Goal: Navigation & Orientation: Find specific page/section

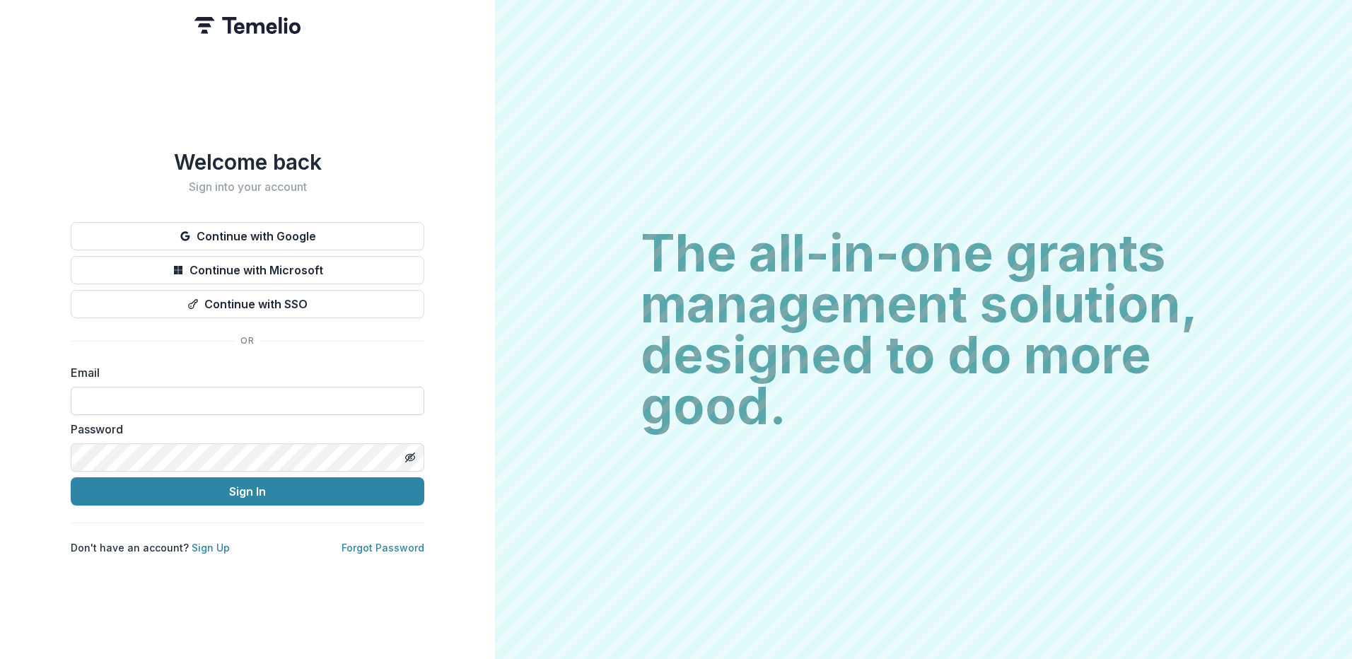
click at [141, 399] on input at bounding box center [248, 401] width 354 height 28
type input "**********"
click at [257, 480] on button "Sign In" at bounding box center [248, 491] width 354 height 28
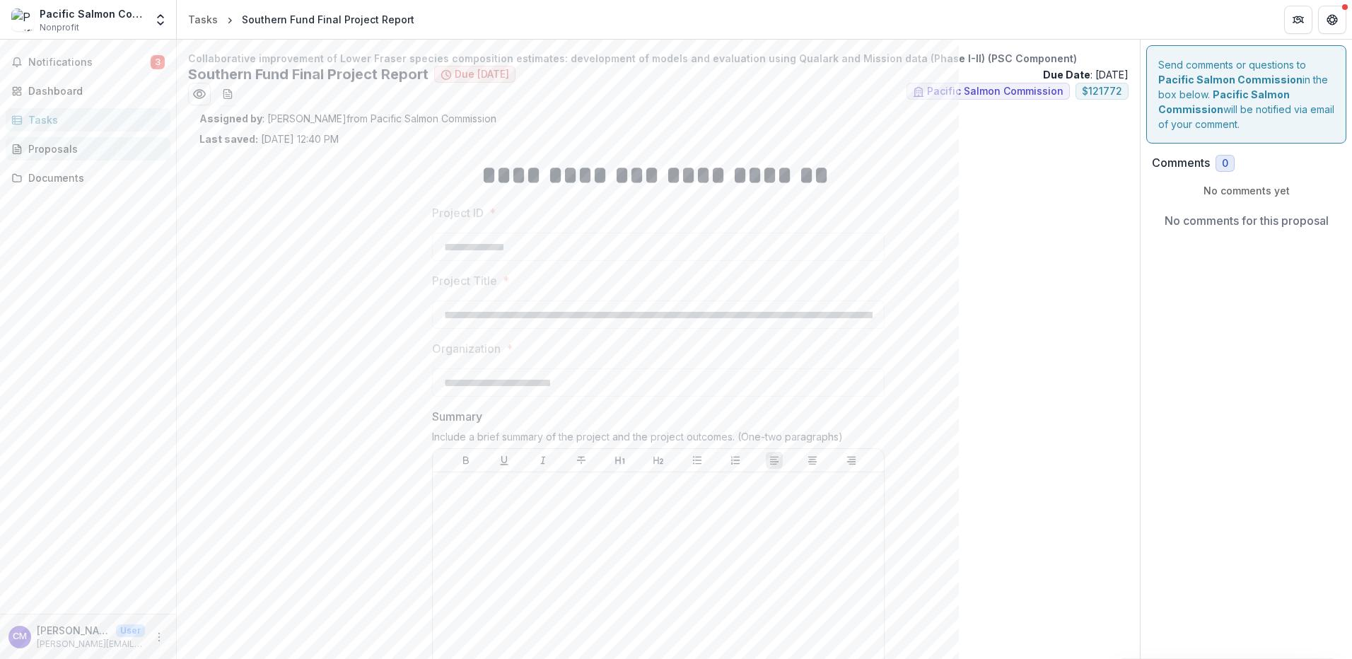
click at [53, 146] on div "Proposals" at bounding box center [93, 148] width 131 height 15
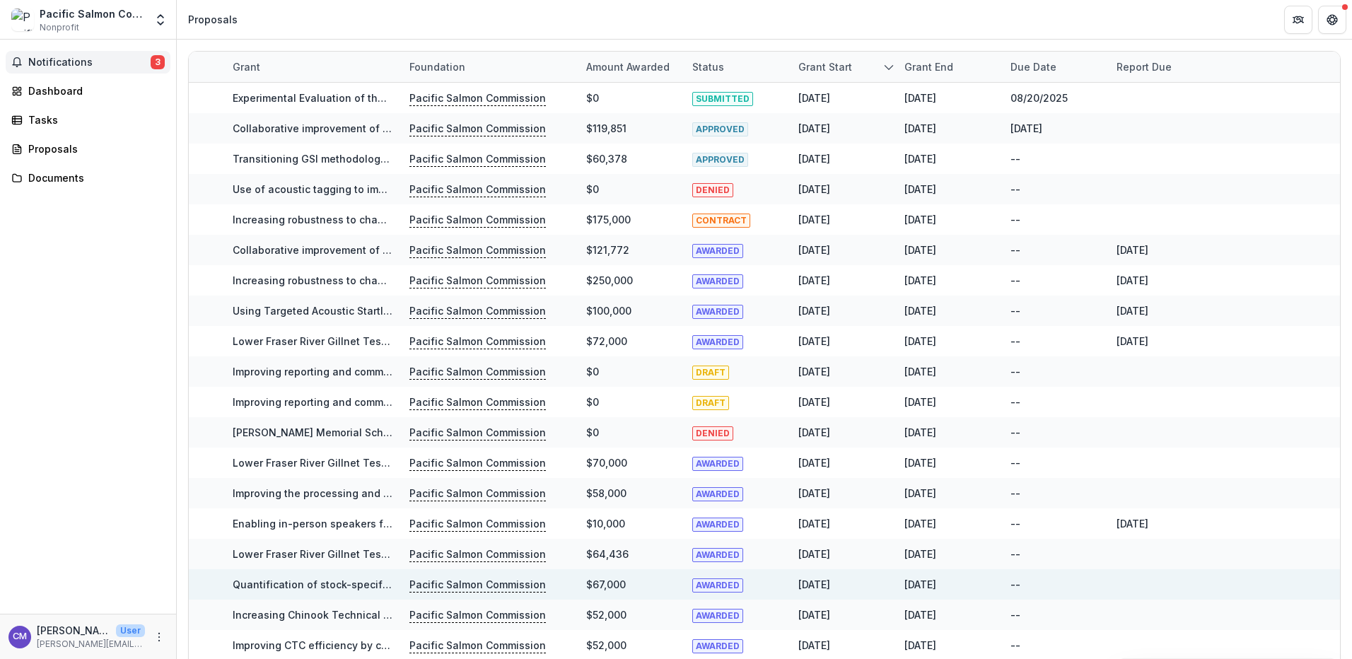
click at [87, 57] on span "Notifications" at bounding box center [89, 63] width 122 height 12
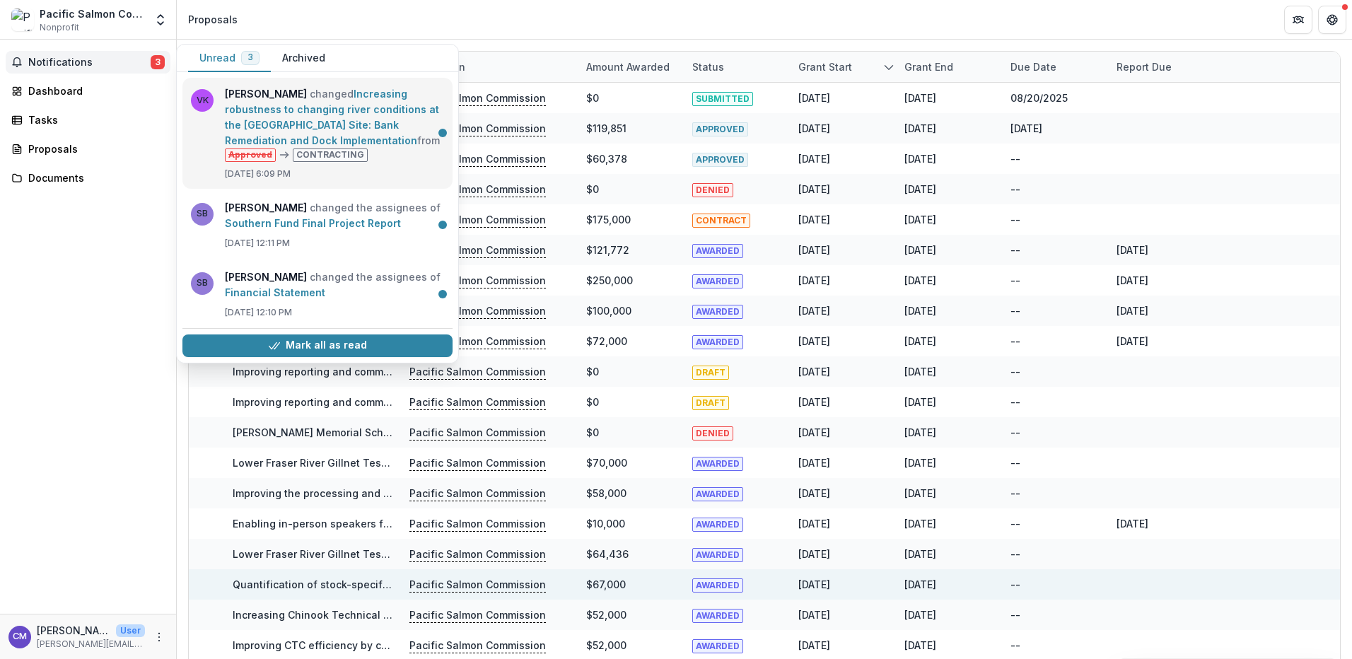
click at [310, 125] on link "Increasing robustness to changing river conditions at the [GEOGRAPHIC_DATA] Sit…" at bounding box center [332, 117] width 214 height 59
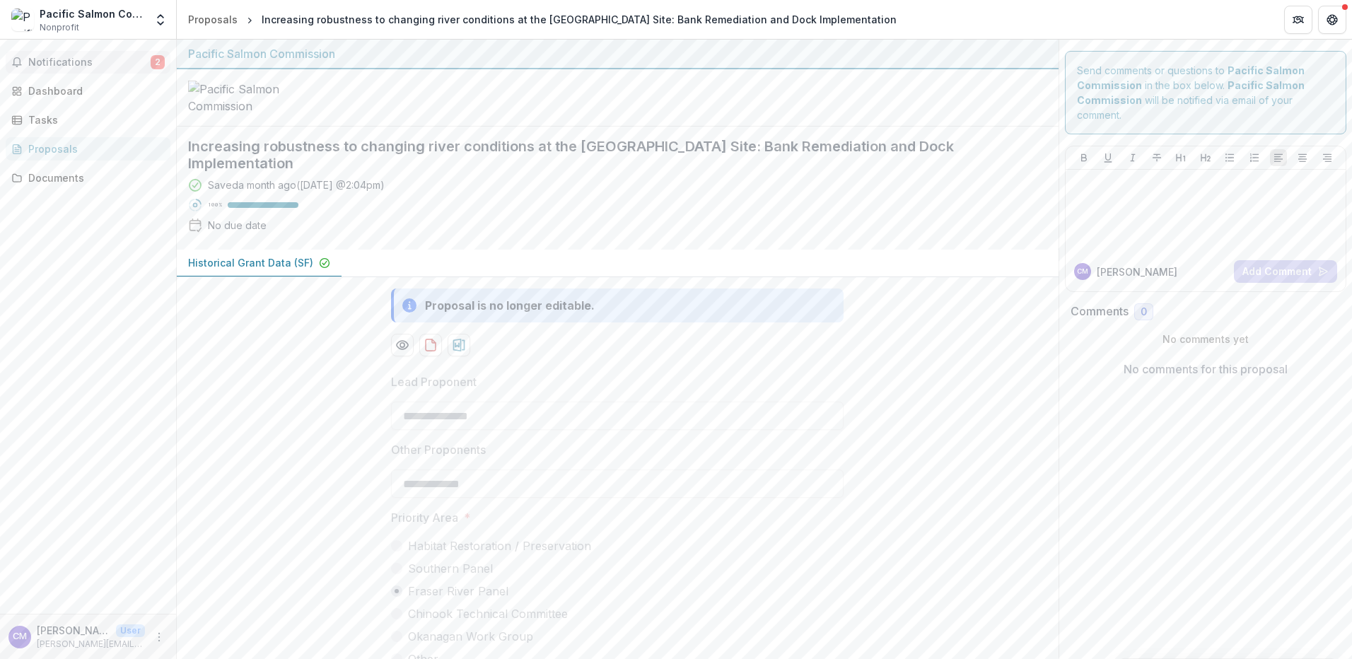
click at [53, 62] on span "Notifications" at bounding box center [89, 63] width 122 height 12
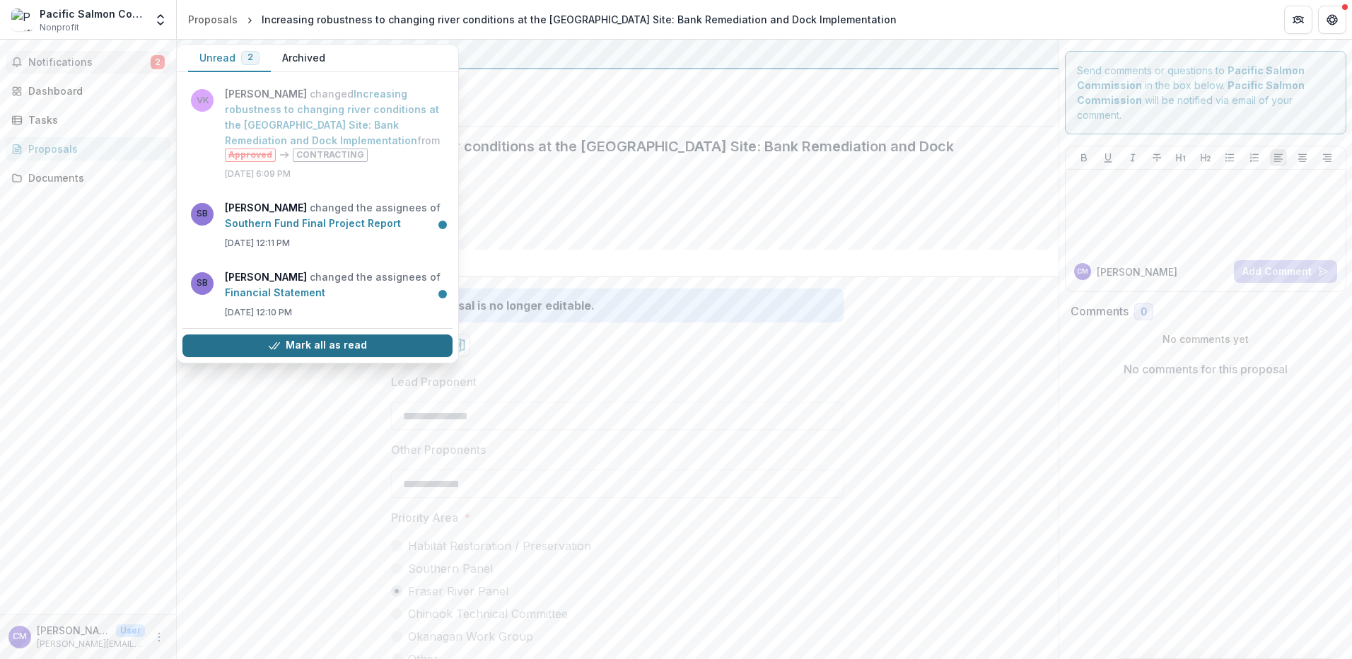
click at [303, 349] on button "Mark all as read" at bounding box center [317, 346] width 270 height 23
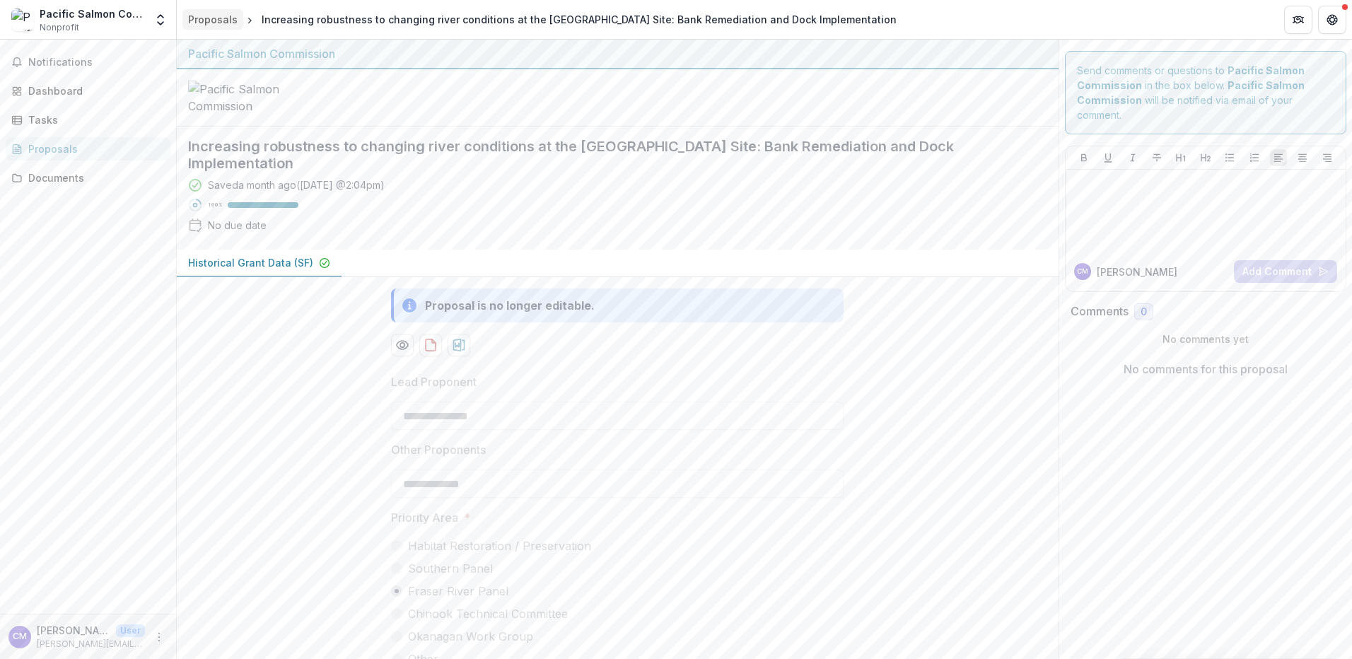
click at [216, 16] on div "Proposals" at bounding box center [213, 19] width 50 height 15
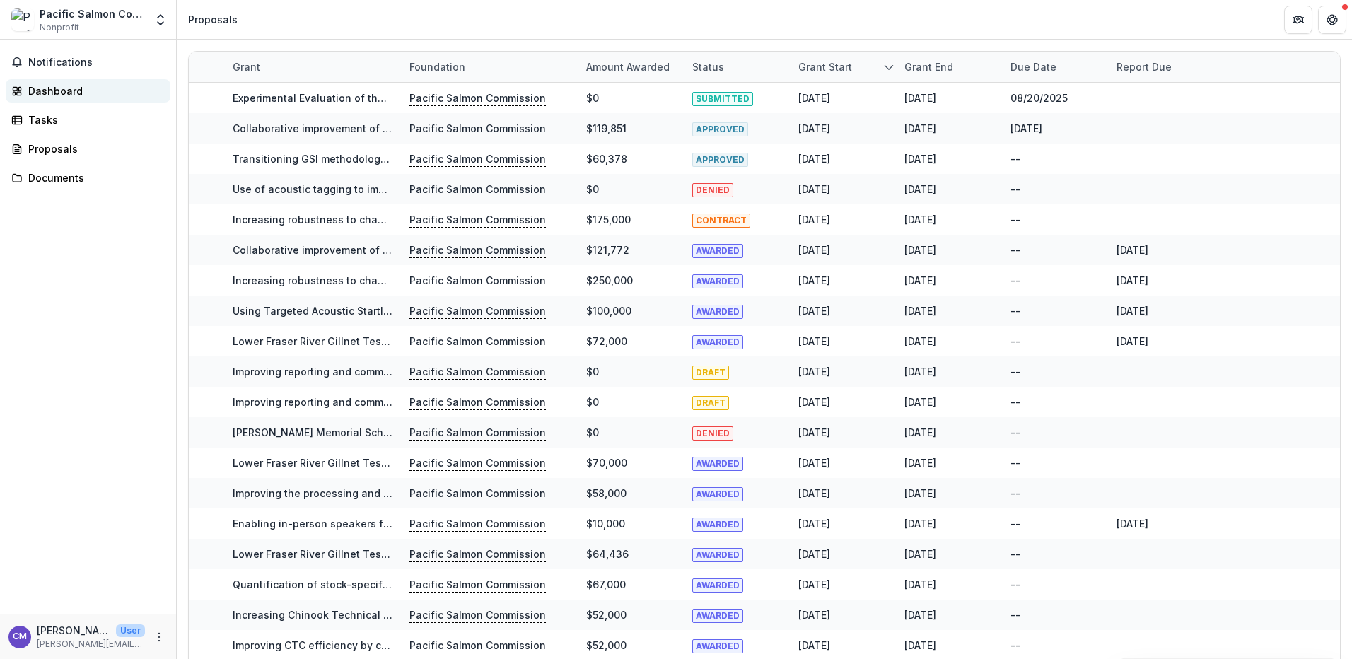
click at [66, 89] on div "Dashboard" at bounding box center [93, 90] width 131 height 15
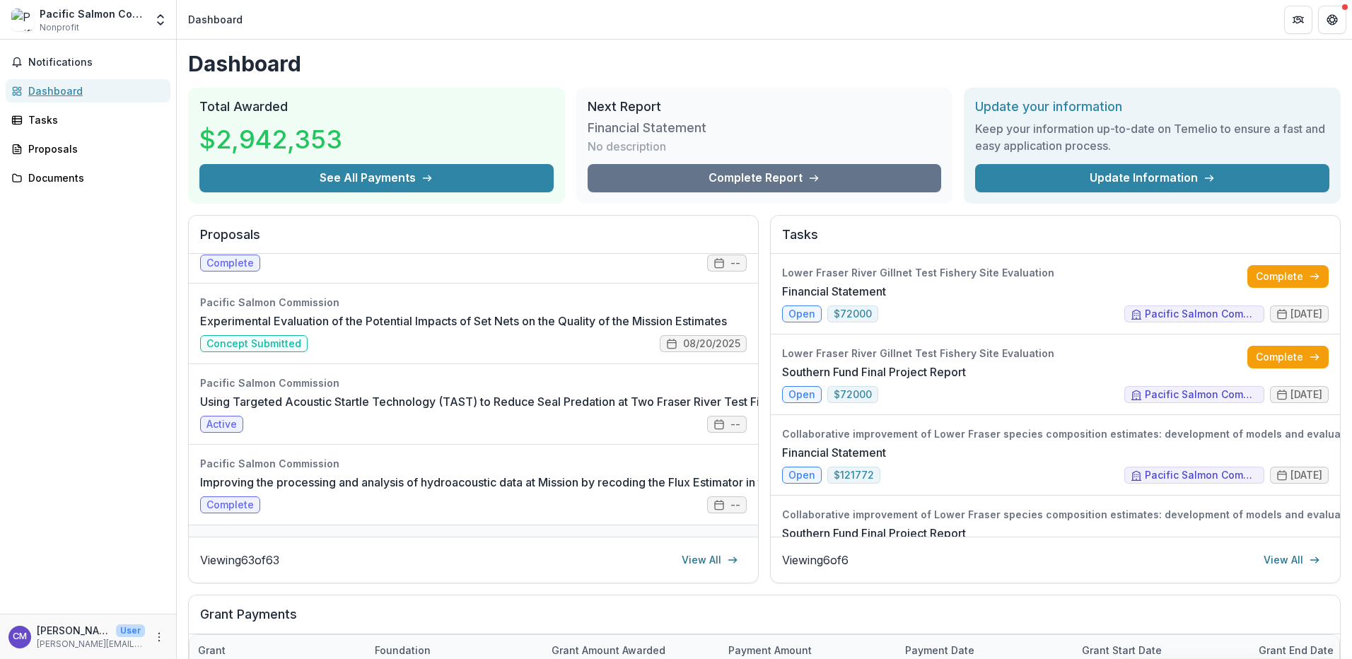
scroll to position [283, 0]
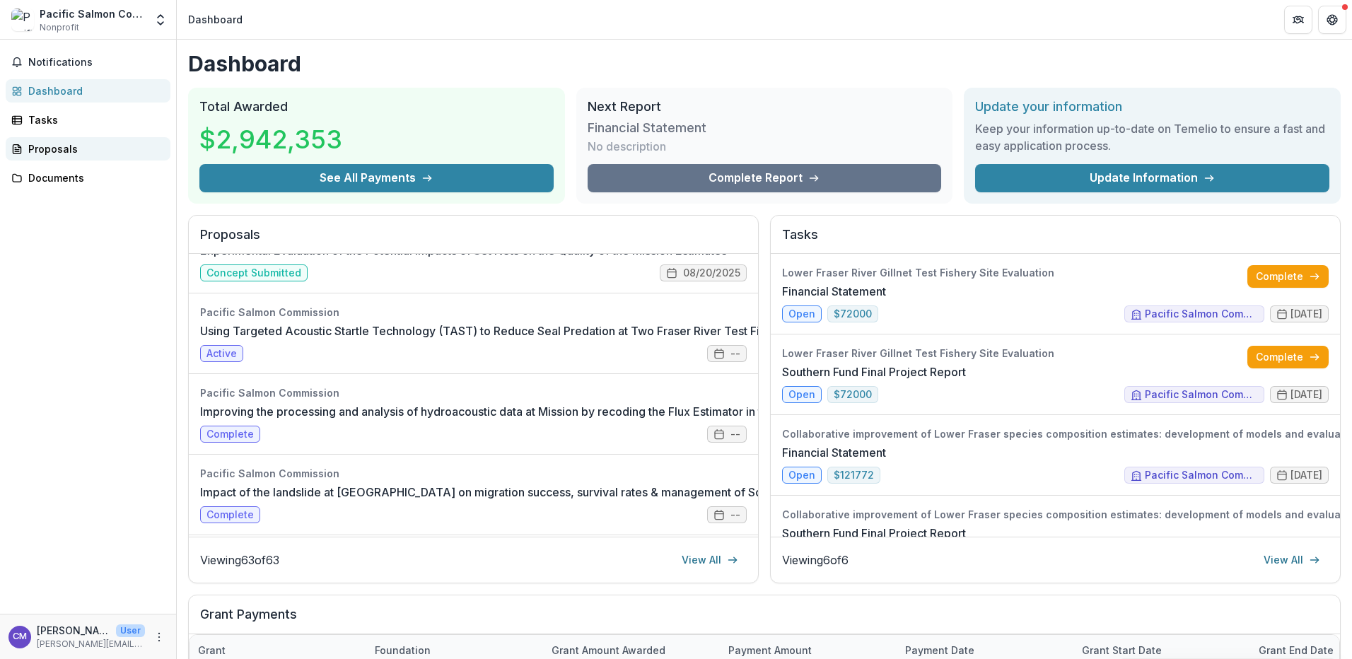
click at [52, 151] on div "Proposals" at bounding box center [93, 148] width 131 height 15
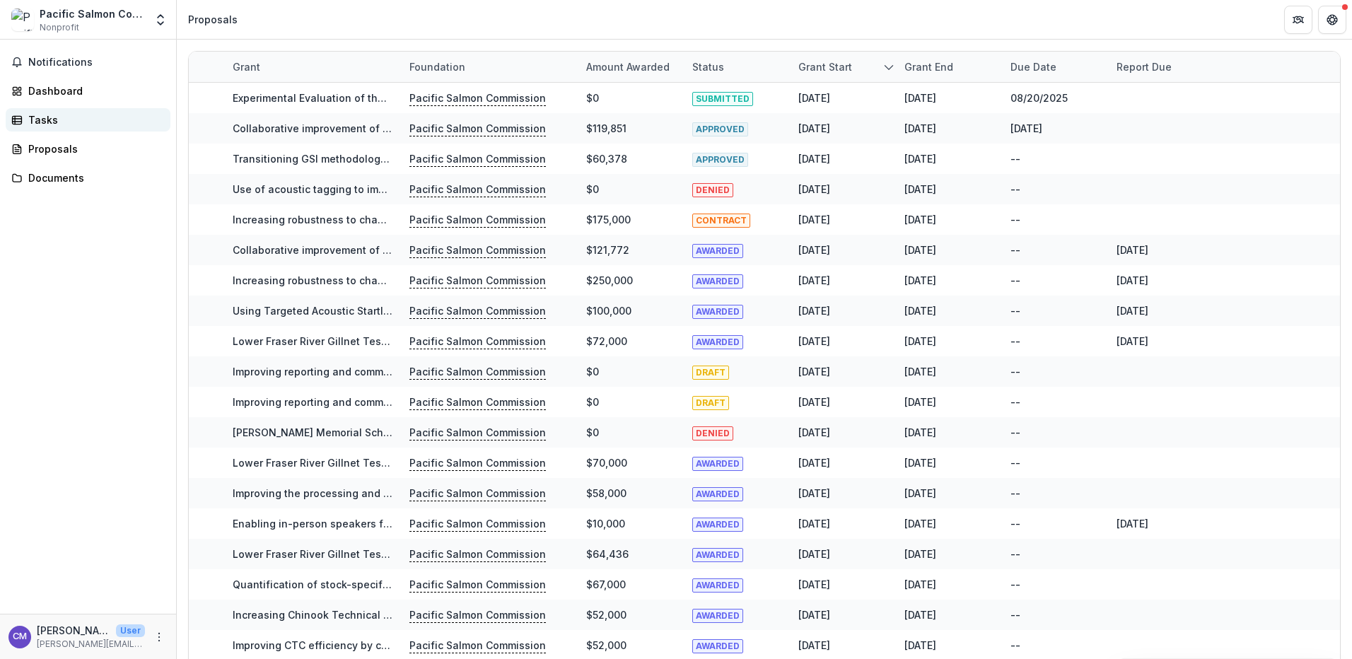
click at [45, 115] on div "Tasks" at bounding box center [93, 119] width 131 height 15
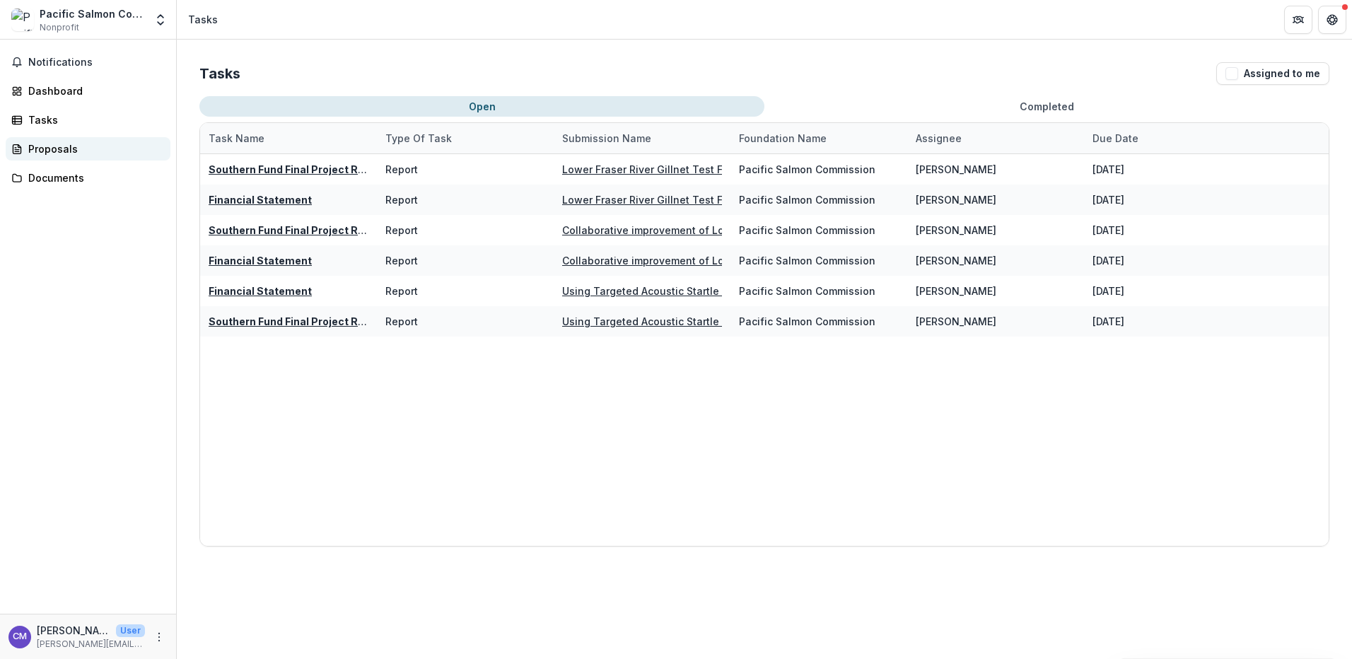
click at [50, 149] on div "Proposals" at bounding box center [93, 148] width 131 height 15
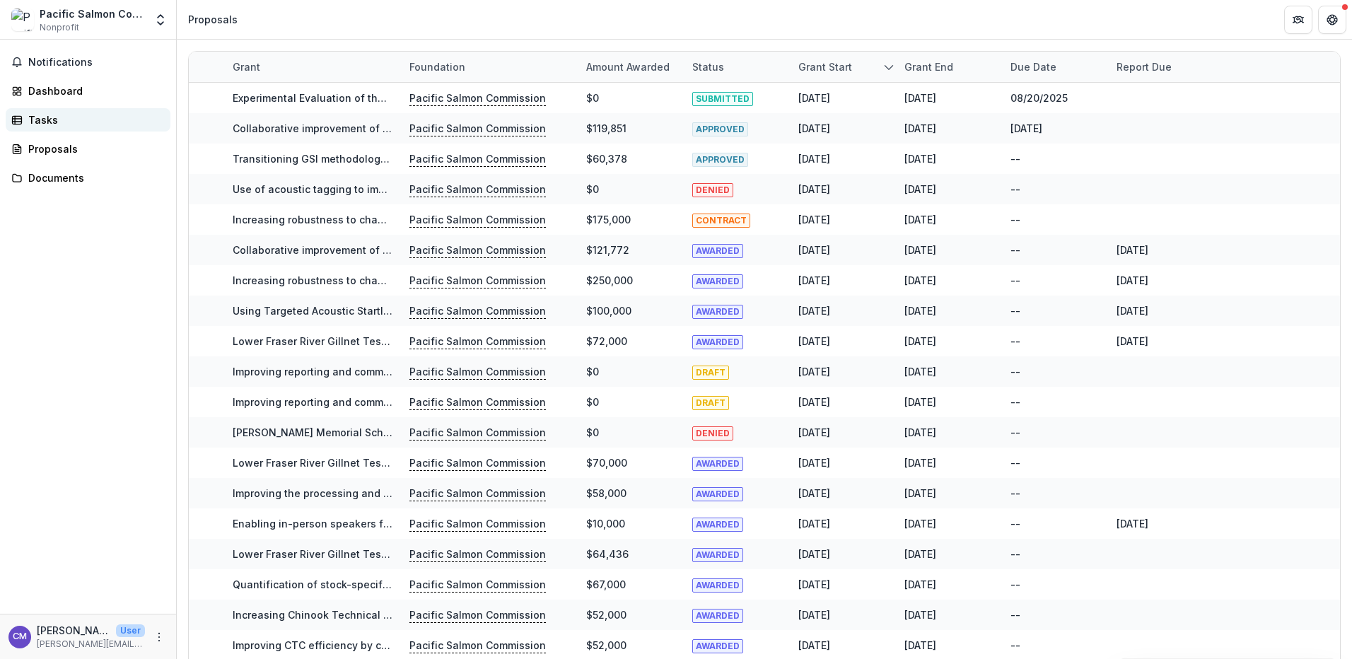
click at [48, 122] on div "Tasks" at bounding box center [93, 119] width 131 height 15
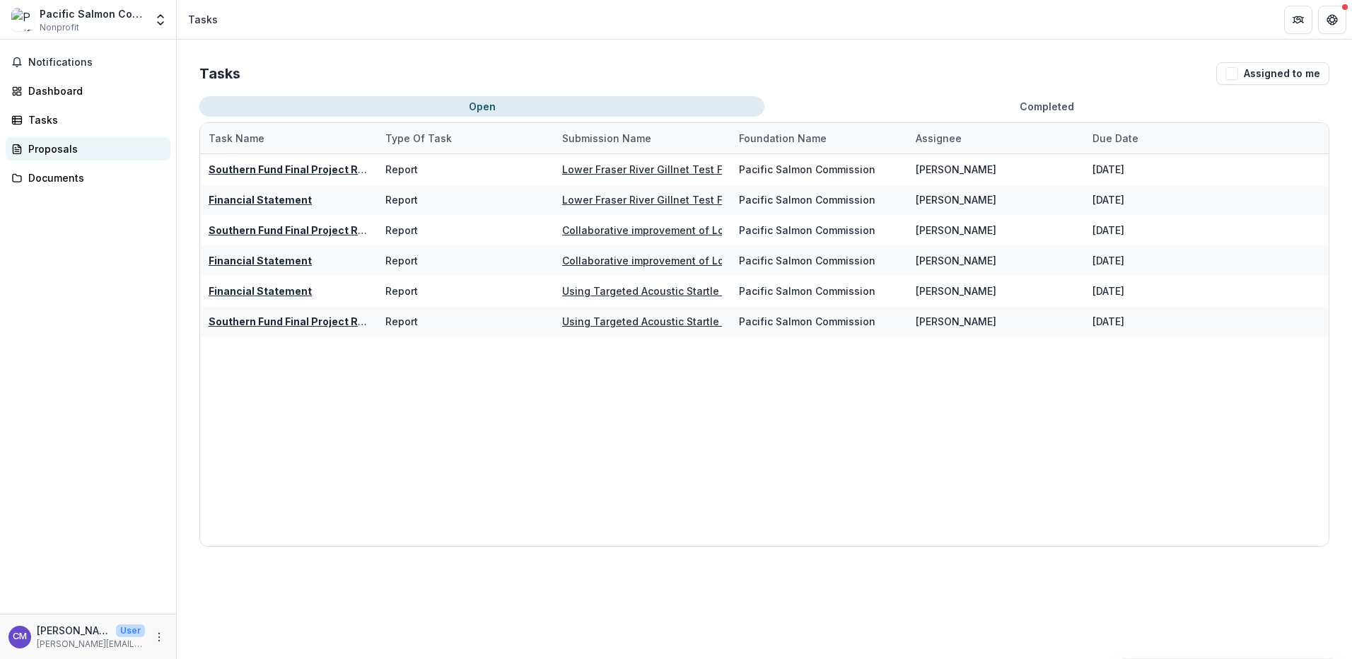
click at [56, 146] on div "Proposals" at bounding box center [93, 148] width 131 height 15
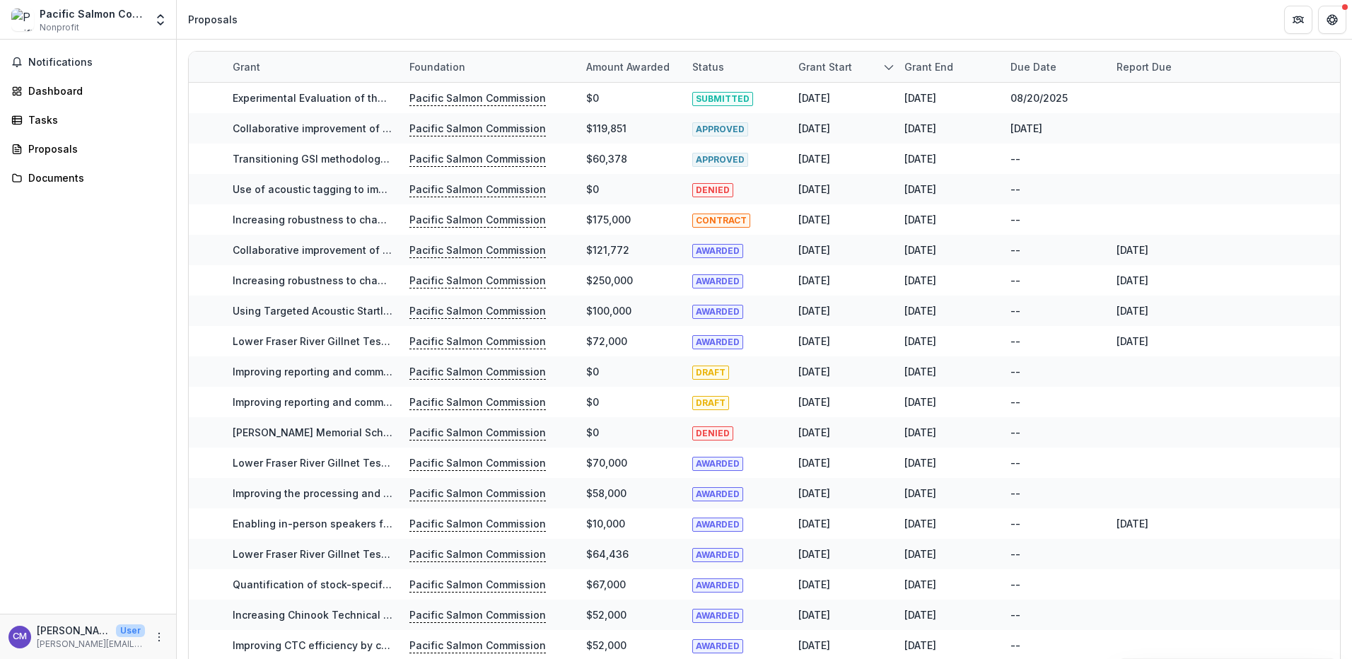
click at [357, 62] on div "Grant" at bounding box center [312, 67] width 177 height 30
click at [369, 64] on div "Grant" at bounding box center [312, 67] width 177 height 30
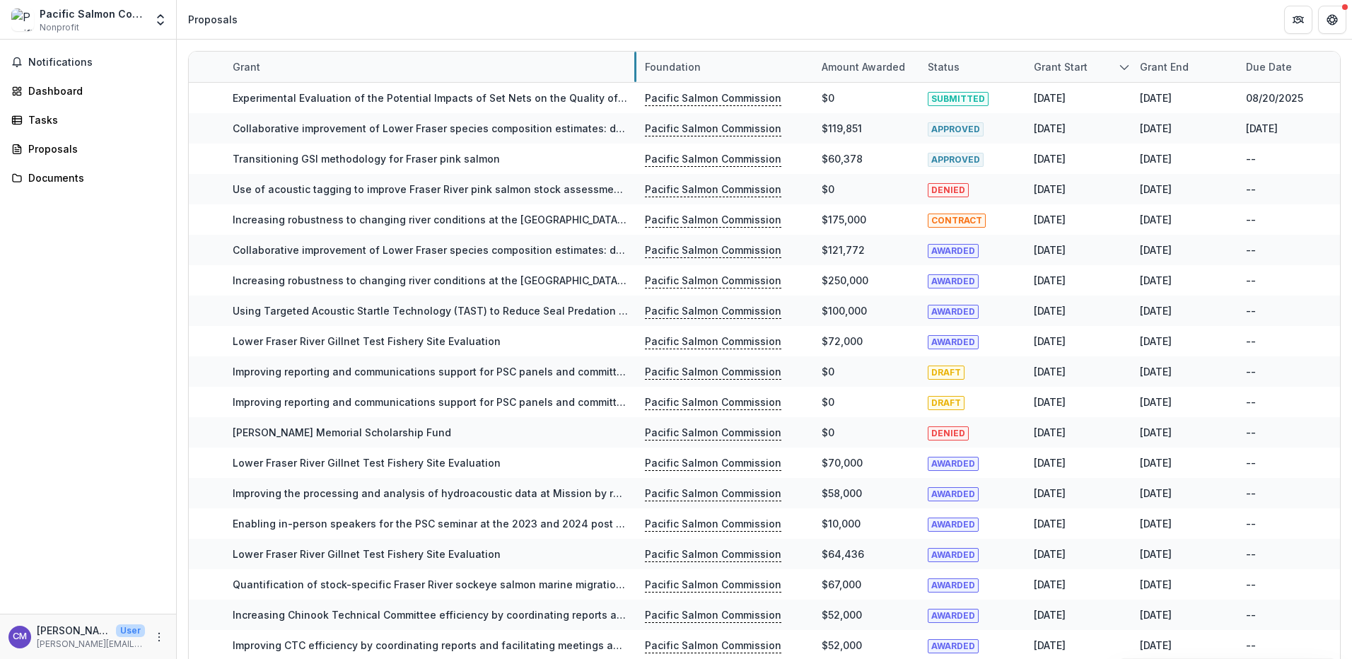
drag, startPoint x: 400, startPoint y: 64, endPoint x: 635, endPoint y: 59, distance: 235.6
click at [157, 639] on icon "More" at bounding box center [158, 637] width 11 height 11
click at [225, 632] on button "Logout" at bounding box center [252, 630] width 151 height 23
